Goal: Task Accomplishment & Management: Manage account settings

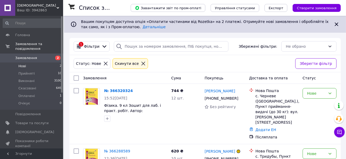
click at [29, 63] on li "Нові 2" at bounding box center [32, 65] width 65 height 7
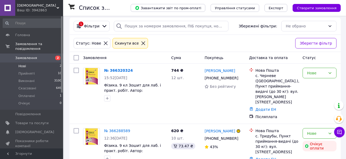
scroll to position [29, 0]
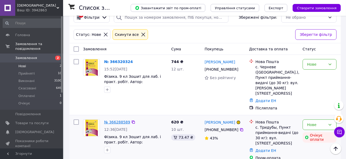
click at [121, 120] on link "№ 366288589" at bounding box center [117, 122] width 26 height 4
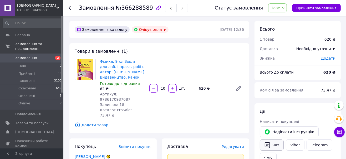
click at [270, 143] on icon "button" at bounding box center [267, 145] width 6 height 6
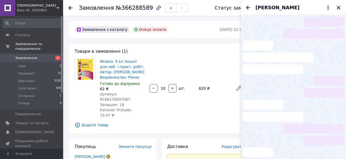
scroll to position [24, 0]
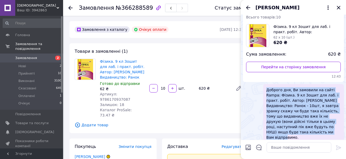
drag, startPoint x: 266, startPoint y: 89, endPoint x: 334, endPoint y: 126, distance: 77.5
click at [334, 126] on span "Доброго дня, Ви замовили на сайті Rampa: Фізика. 9 кл Зошит для лаб. і практ. р…" at bounding box center [304, 113] width 74 height 53
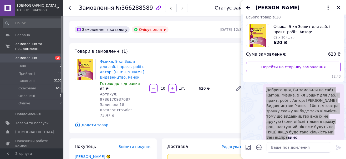
copy span "Доброго дня, Ви замовили на сайті Rampa: Фізика. 9 кл Зошит для лаб. і практ. р…"
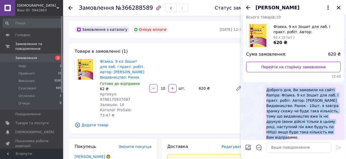
click at [338, 7] on icon "Закрити" at bounding box center [338, 7] width 3 height 3
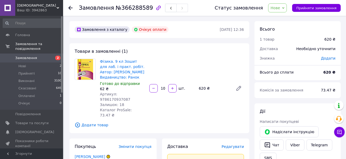
click at [40, 56] on span "Замовлення" at bounding box center [31, 58] width 33 height 5
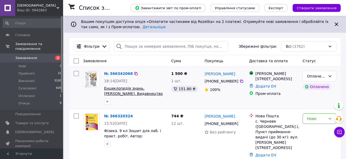
scroll to position [33, 0]
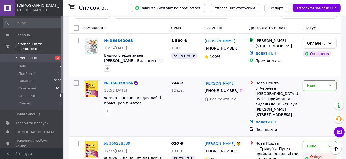
click at [114, 84] on link "№ 366320324" at bounding box center [118, 83] width 29 height 4
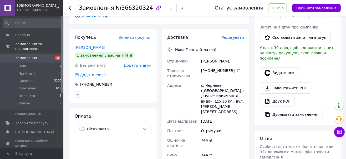
scroll to position [33, 0]
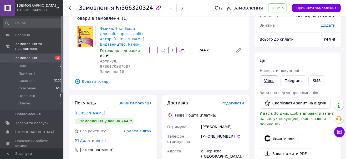
click at [270, 81] on link "Viber" at bounding box center [269, 80] width 18 height 11
click at [41, 62] on li "Нові 2" at bounding box center [32, 65] width 65 height 7
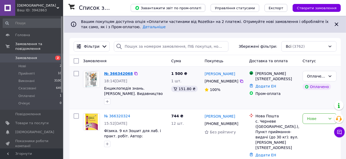
click at [115, 73] on link "№ 366342068" at bounding box center [118, 73] width 29 height 4
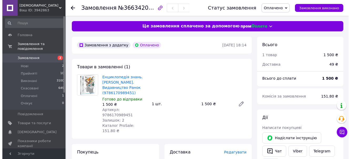
scroll to position [33, 0]
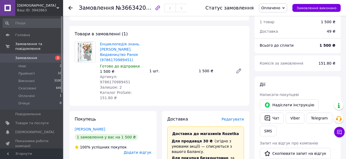
click at [239, 117] on span "Редагувати" at bounding box center [233, 119] width 22 height 4
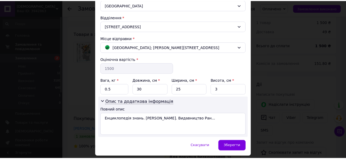
scroll to position [166, 0]
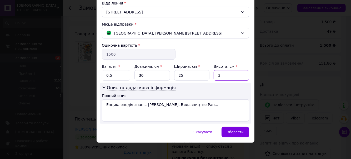
drag, startPoint x: 221, startPoint y: 74, endPoint x: 217, endPoint y: 74, distance: 4.5
click at [217, 74] on input "3" at bounding box center [232, 75] width 36 height 11
type input "4"
drag, startPoint x: 114, startPoint y: 74, endPoint x: 104, endPoint y: 74, distance: 10.3
click at [104, 74] on input "0.5" at bounding box center [116, 75] width 28 height 11
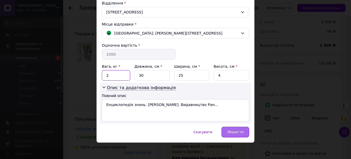
type input "2"
click at [243, 130] on div "Зберегти" at bounding box center [236, 132] width 28 height 11
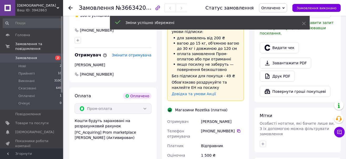
scroll to position [263, 0]
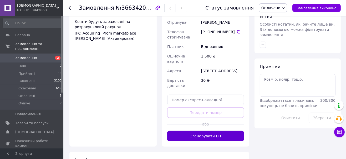
click at [213, 131] on button "Згенерувати ЕН" at bounding box center [205, 136] width 77 height 11
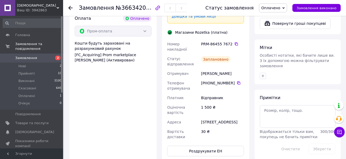
scroll to position [164, 0]
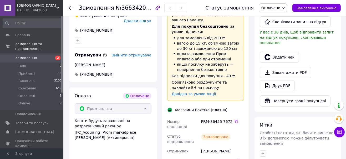
click at [277, 9] on span "Оплачено" at bounding box center [271, 8] width 19 height 4
click at [277, 16] on li "Прийнято" at bounding box center [273, 18] width 28 height 8
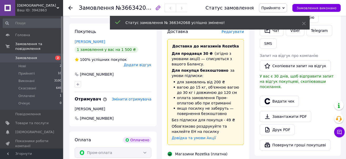
scroll to position [98, 0]
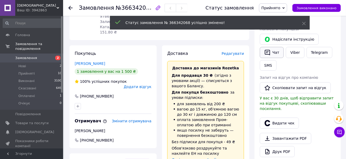
click at [274, 52] on button "Чат" at bounding box center [272, 52] width 24 height 11
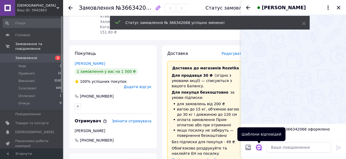
click at [262, 146] on button "Відкрити шаблони відповідей" at bounding box center [259, 147] width 7 height 7
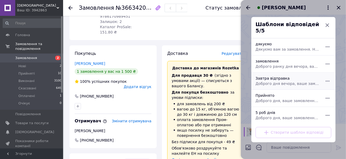
click at [268, 81] on span "Доброго дня вечора, ваше замовлення на сайті Rampa: буде відправлено завтра за …" at bounding box center [288, 83] width 64 height 5
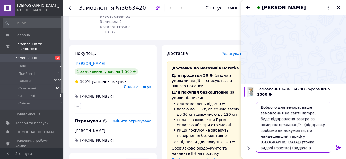
drag, startPoint x: 283, startPoint y: 107, endPoint x: 275, endPoint y: 107, distance: 8.2
click at [275, 107] on textarea "Доброго дня вечора, ваше замовлення на сайті Rampa: буде відправлено завтра за …" at bounding box center [293, 127] width 75 height 51
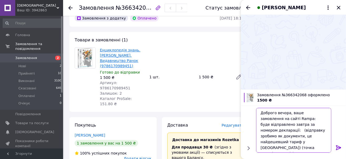
scroll to position [0, 0]
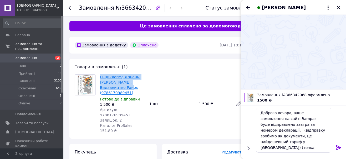
drag, startPoint x: 101, startPoint y: 76, endPoint x: 111, endPoint y: 87, distance: 14.0
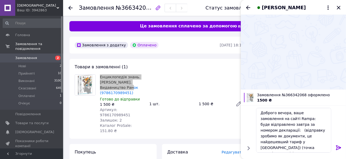
copy link "Енциклопедія знань. [PERSON_NAME]. Видавництво Ранок"
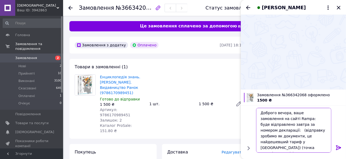
click at [283, 118] on textarea "Доброго вечора, ваше замовлення на сайті Rampa: буде відправлено завтра за номе…" at bounding box center [293, 130] width 75 height 45
paste textarea "Енциклопедія знань. [PERSON_NAME]. Видавництво Ранок"
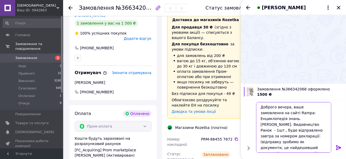
scroll to position [164, 0]
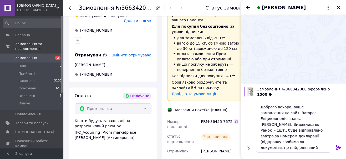
click at [235, 120] on icon at bounding box center [236, 121] width 3 height 3
drag, startPoint x: 280, startPoint y: 130, endPoint x: 284, endPoint y: 141, distance: 11.2
click at [284, 141] on textarea "Доброго вечора, ваше замовлення на сайті Rampa: Енциклопедія знань. [PERSON_NAM…" at bounding box center [293, 127] width 75 height 51
paste textarea "PRM-864557672"
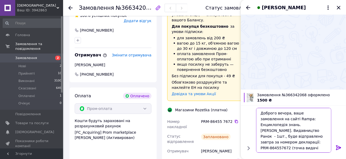
scroll to position [0, 0]
drag, startPoint x: 287, startPoint y: 142, endPoint x: 293, endPoint y: 150, distance: 9.7
click at [293, 150] on textarea "Доброго вечора, ваше замовлення на сайті Rampa: Енциклопедія знань. [PERSON_NAM…" at bounding box center [293, 130] width 75 height 45
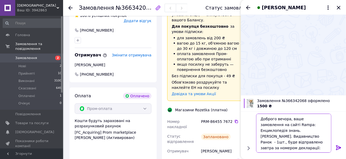
drag, startPoint x: 291, startPoint y: 148, endPoint x: 274, endPoint y: 118, distance: 33.7
click at [238, 105] on body "Рампа Ваш ID: 3942863 Сайт Рампа Кабінет покупця Перевірити стан системи Сторін…" at bounding box center [173, 104] width 346 height 536
type textarea "Доброго вечора, ваше замовлення на сайті Rampa: Енциклопедія знань. [PERSON_NAM…"
click at [339, 147] on icon at bounding box center [338, 147] width 5 height 5
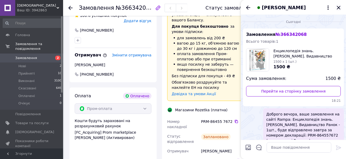
click at [339, 7] on icon "Закрити" at bounding box center [338, 7] width 3 height 3
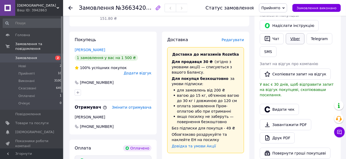
scroll to position [98, 0]
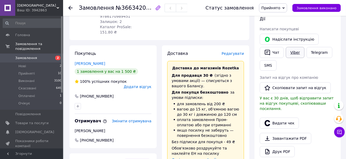
click at [298, 51] on link "Viber" at bounding box center [295, 52] width 18 height 11
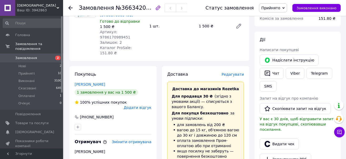
scroll to position [66, 0]
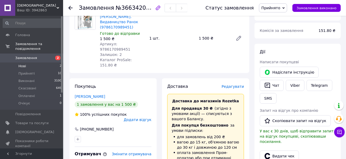
click at [33, 62] on li "Нові 2" at bounding box center [32, 65] width 65 height 7
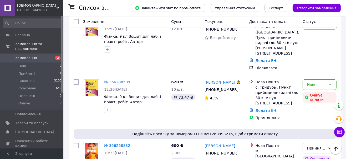
scroll to position [132, 0]
